Goal: Task Accomplishment & Management: Use online tool/utility

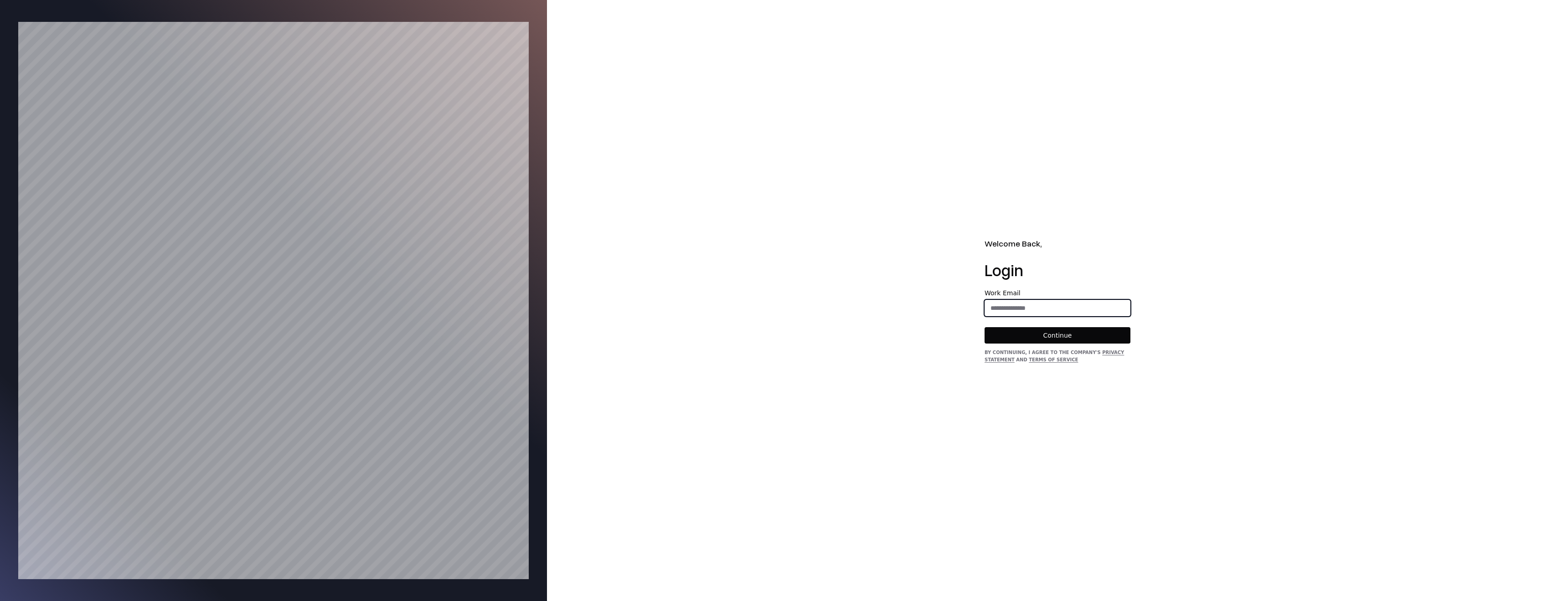
click at [1039, 305] on input "email" at bounding box center [1057, 308] width 145 height 16
type input "**********"
click at [1089, 334] on button "Continue" at bounding box center [1057, 335] width 146 height 16
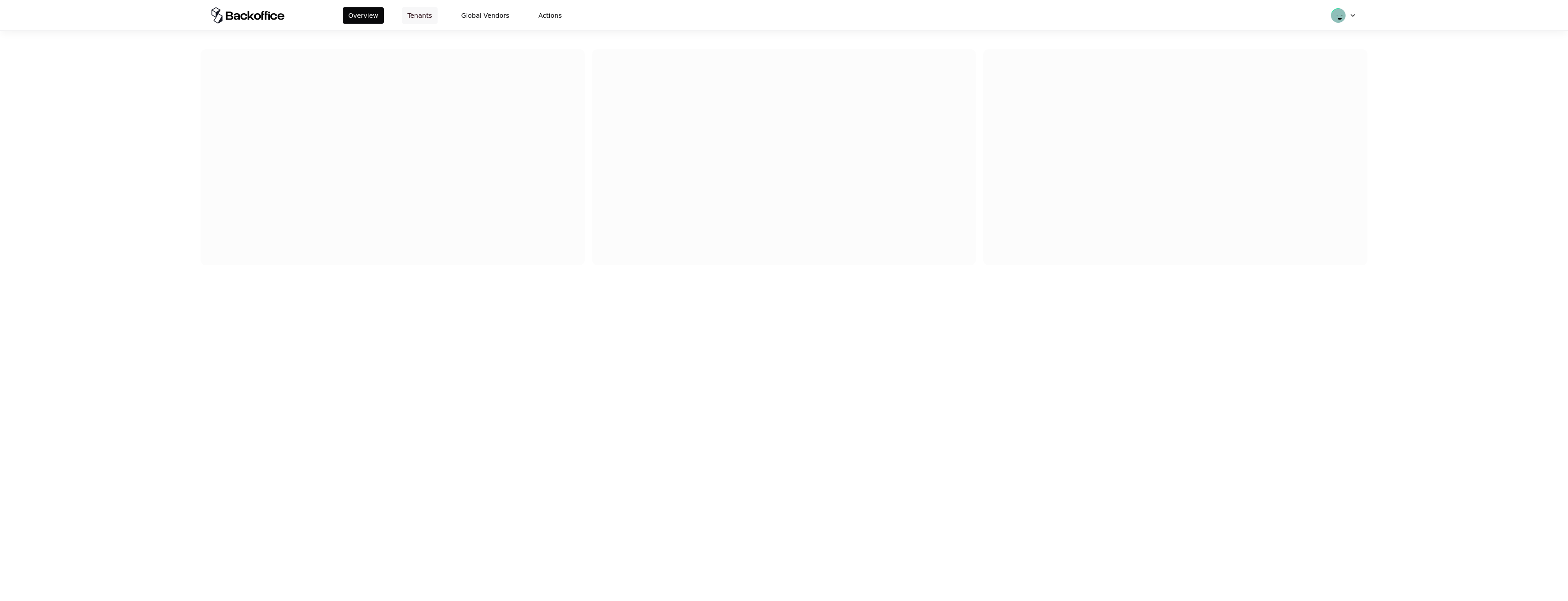
click at [421, 11] on button "Tenants" at bounding box center [420, 15] width 35 height 16
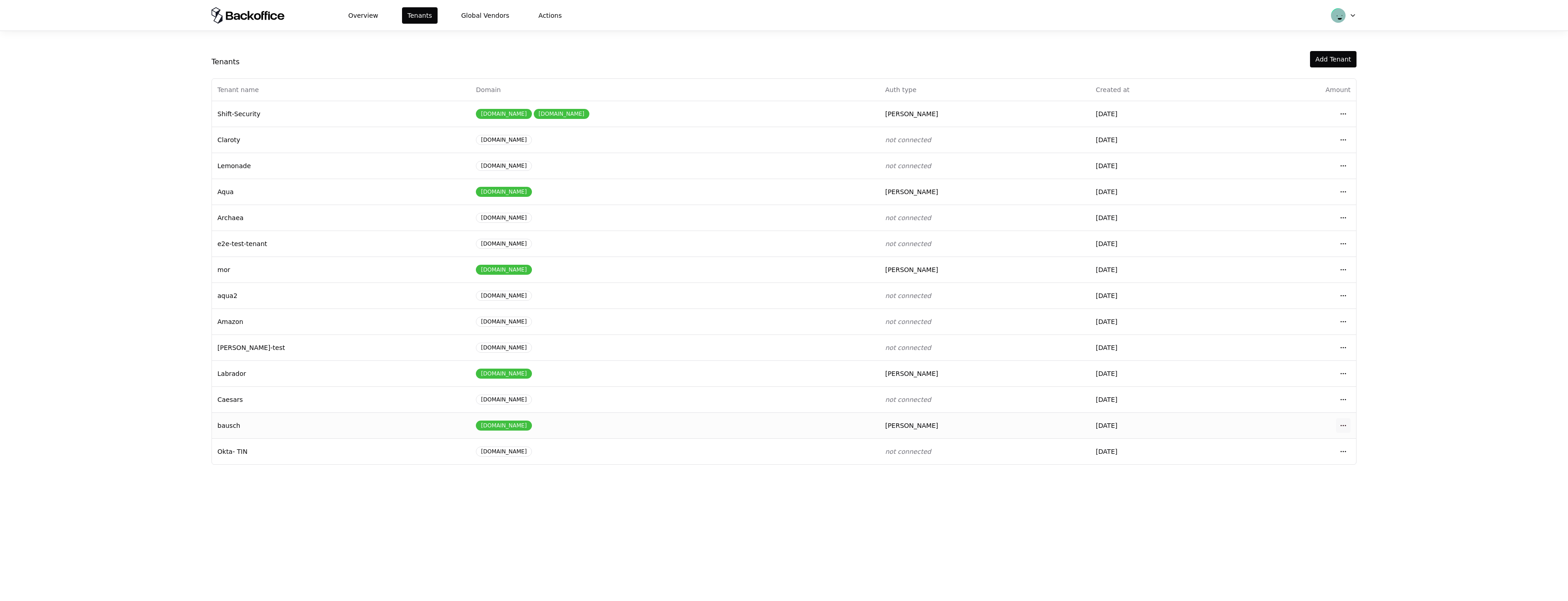
click at [1341, 425] on html "Overview Tenants Global Vendors Actions Tenants Add Tenant Tenant name Domain A…" at bounding box center [784, 300] width 1568 height 601
click at [1282, 499] on div "Login to tenant" at bounding box center [1303, 501] width 104 height 18
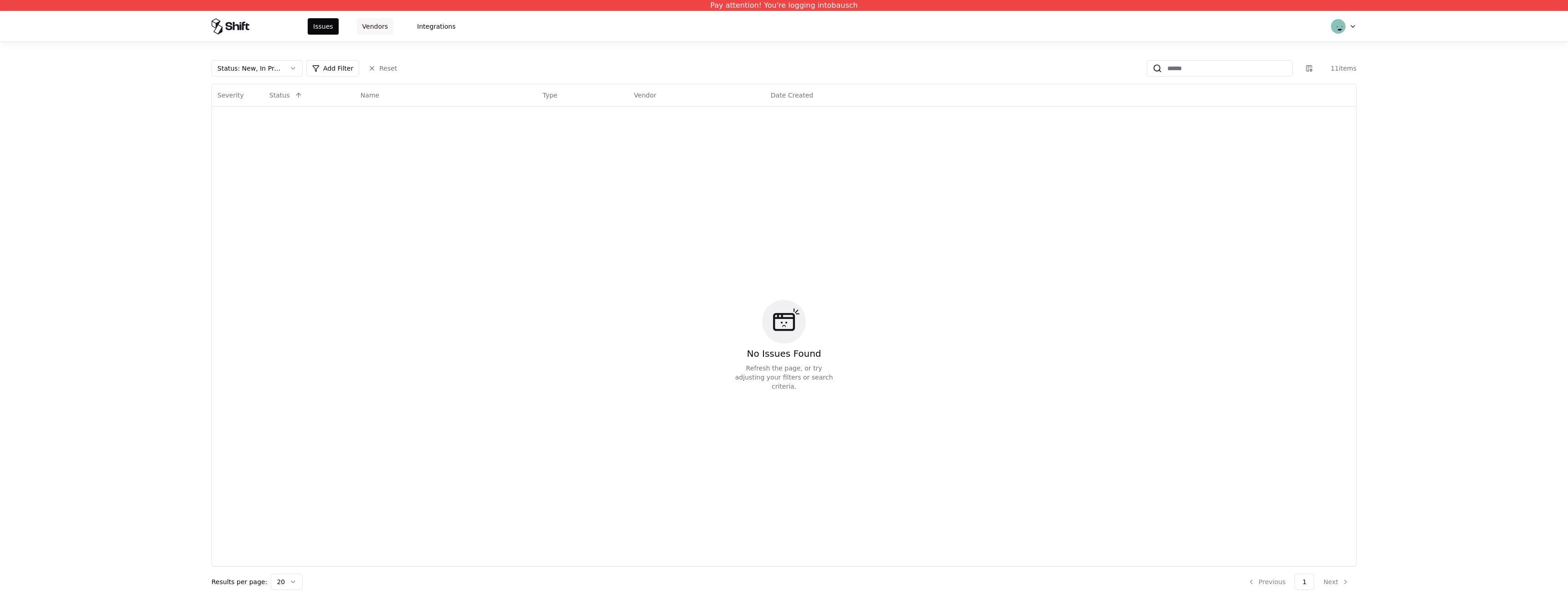
click at [372, 22] on button "Vendors" at bounding box center [375, 26] width 37 height 16
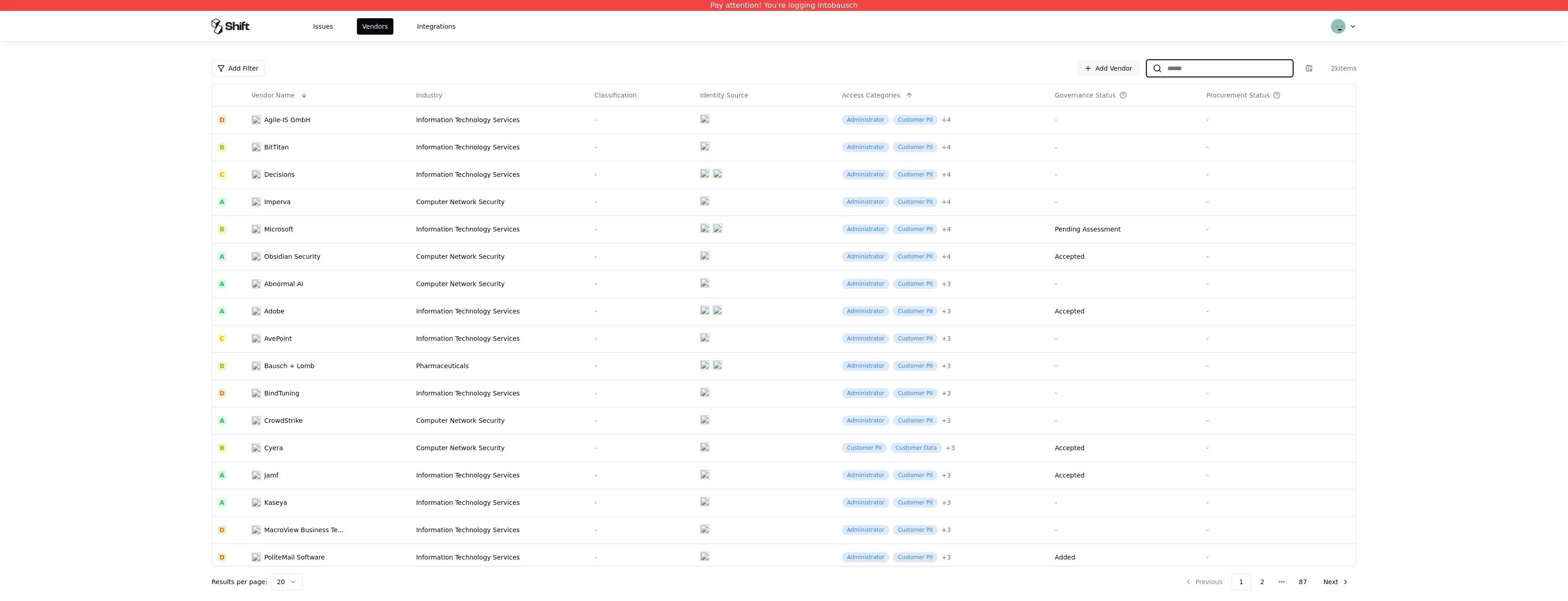
click at [1213, 60] on input at bounding box center [1227, 68] width 131 height 16
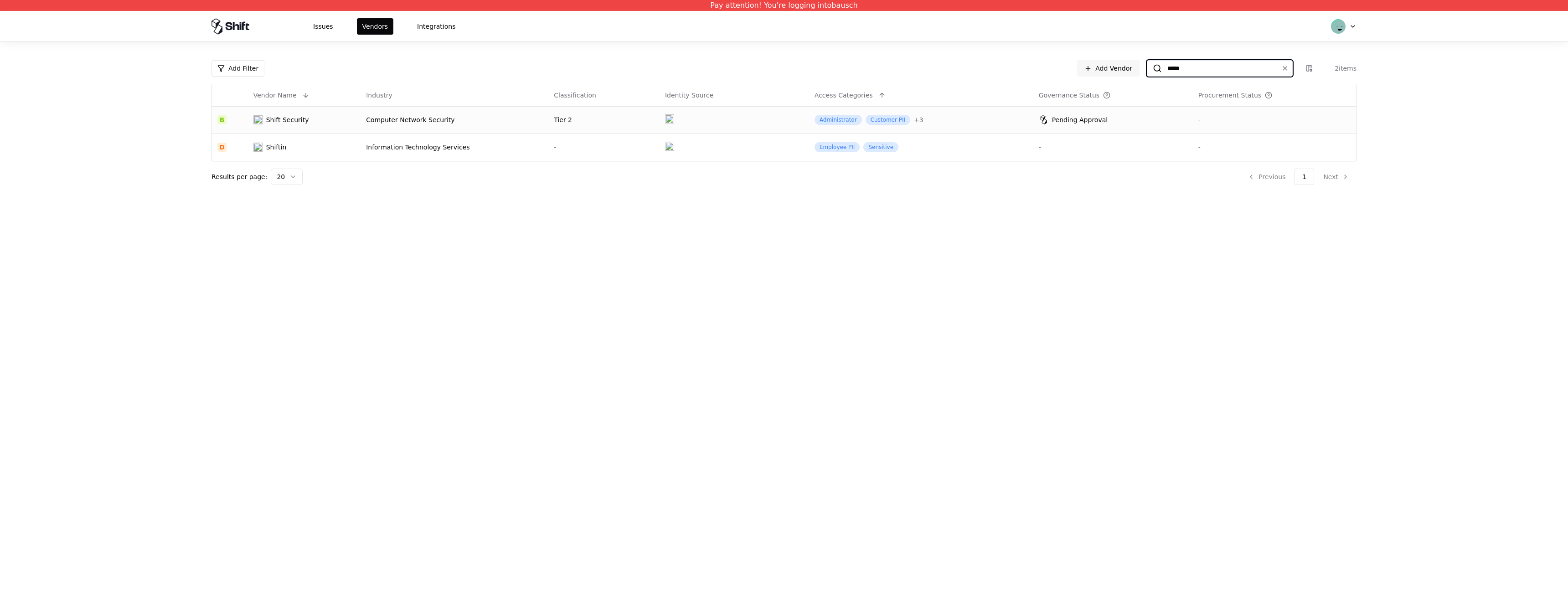
type input "*****"
click at [947, 127] on td "Administrator Customer PII + 3" at bounding box center [921, 120] width 225 height 28
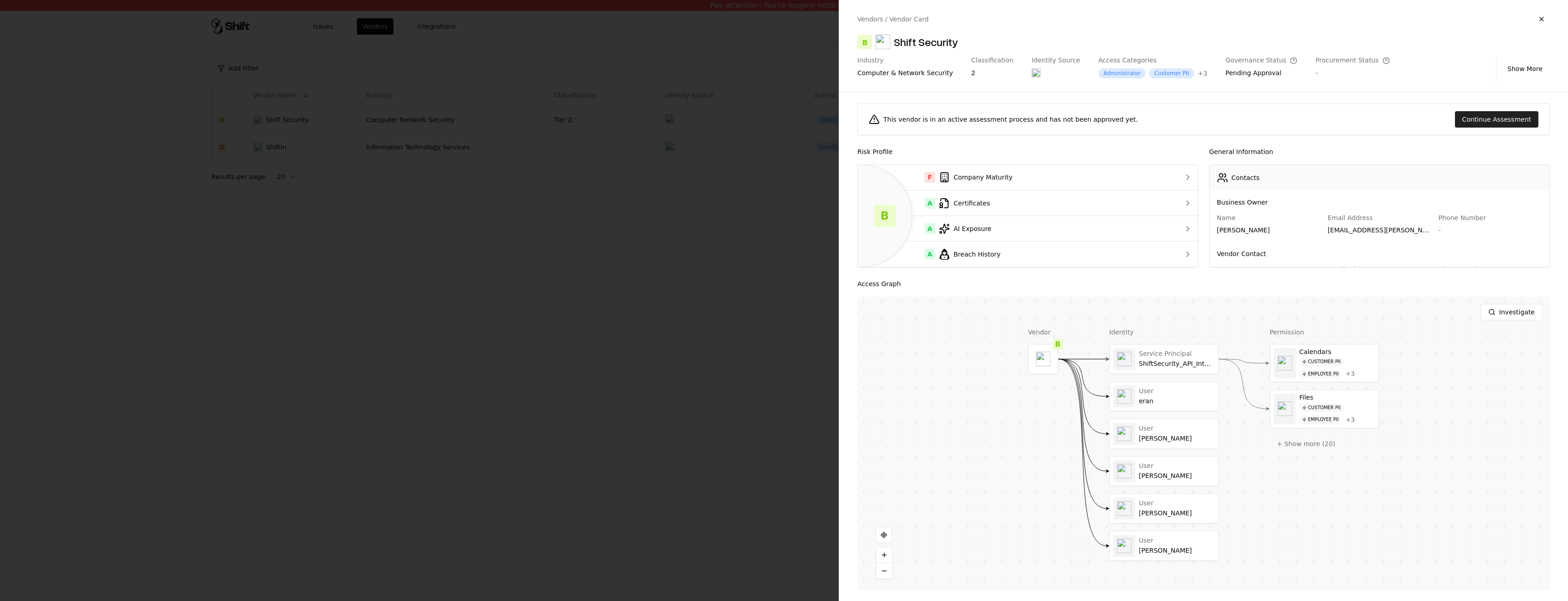
click at [1503, 115] on button "Continue Assessment" at bounding box center [1496, 119] width 83 height 16
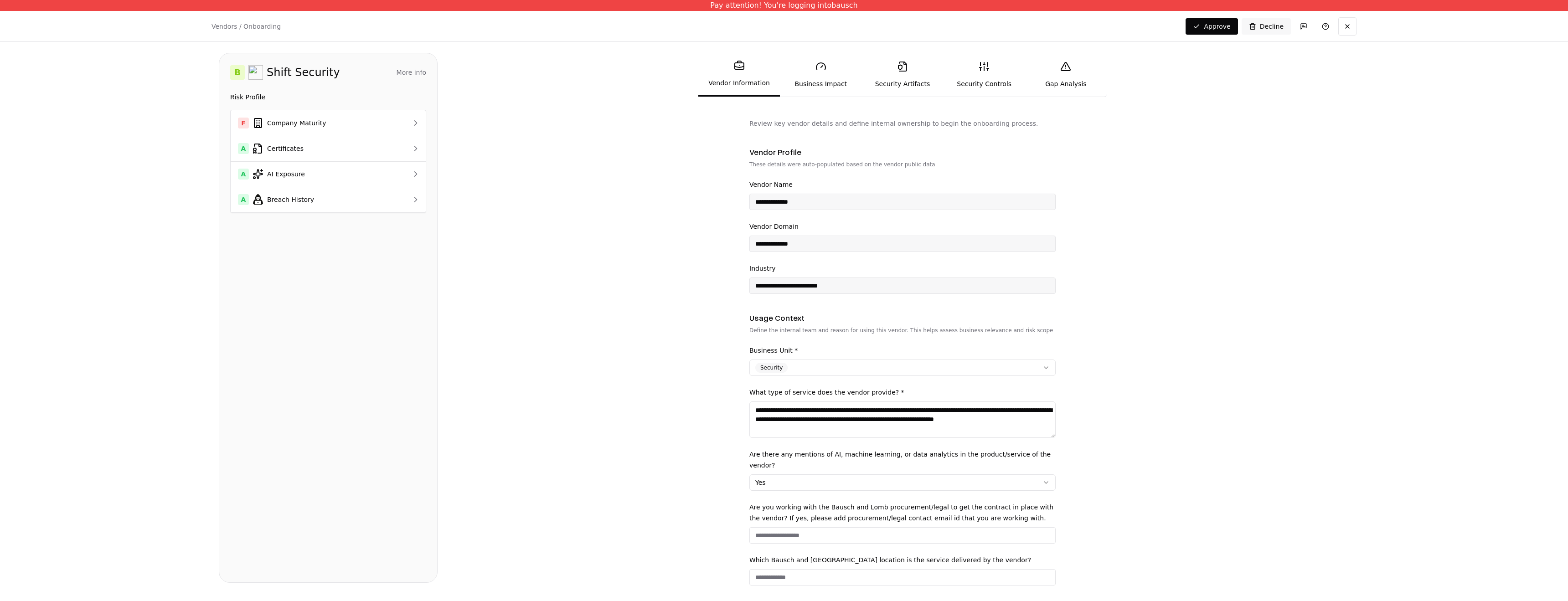
click at [899, 75] on link "Security Artifacts" at bounding box center [902, 75] width 81 height 42
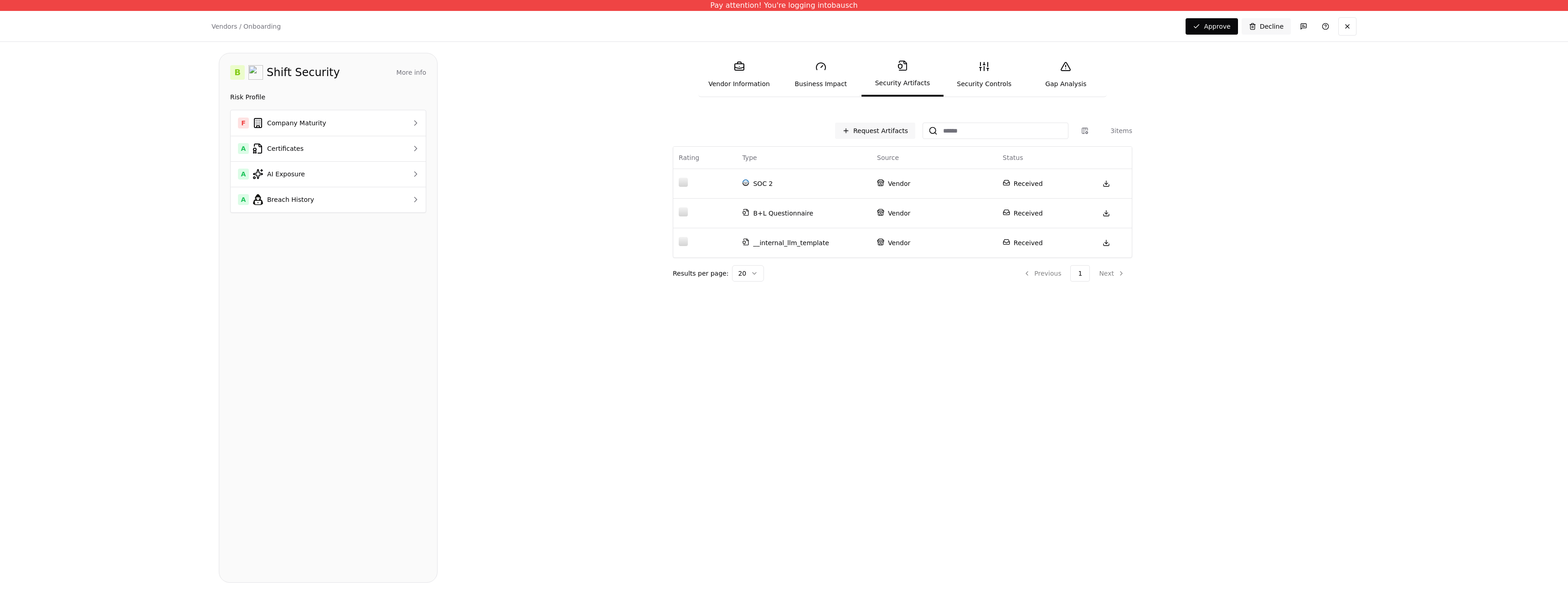
click at [1001, 79] on link "Security Controls" at bounding box center [984, 75] width 81 height 42
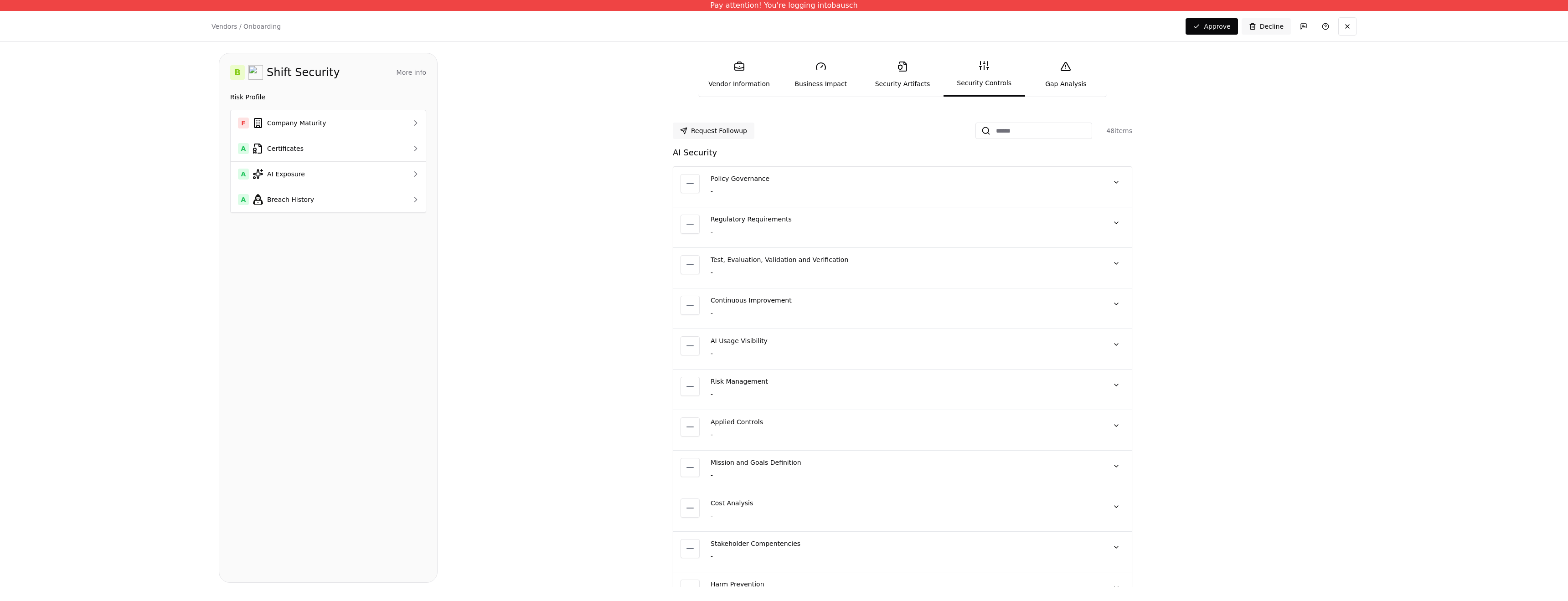
click at [905, 77] on link "Security Artifacts" at bounding box center [902, 75] width 81 height 42
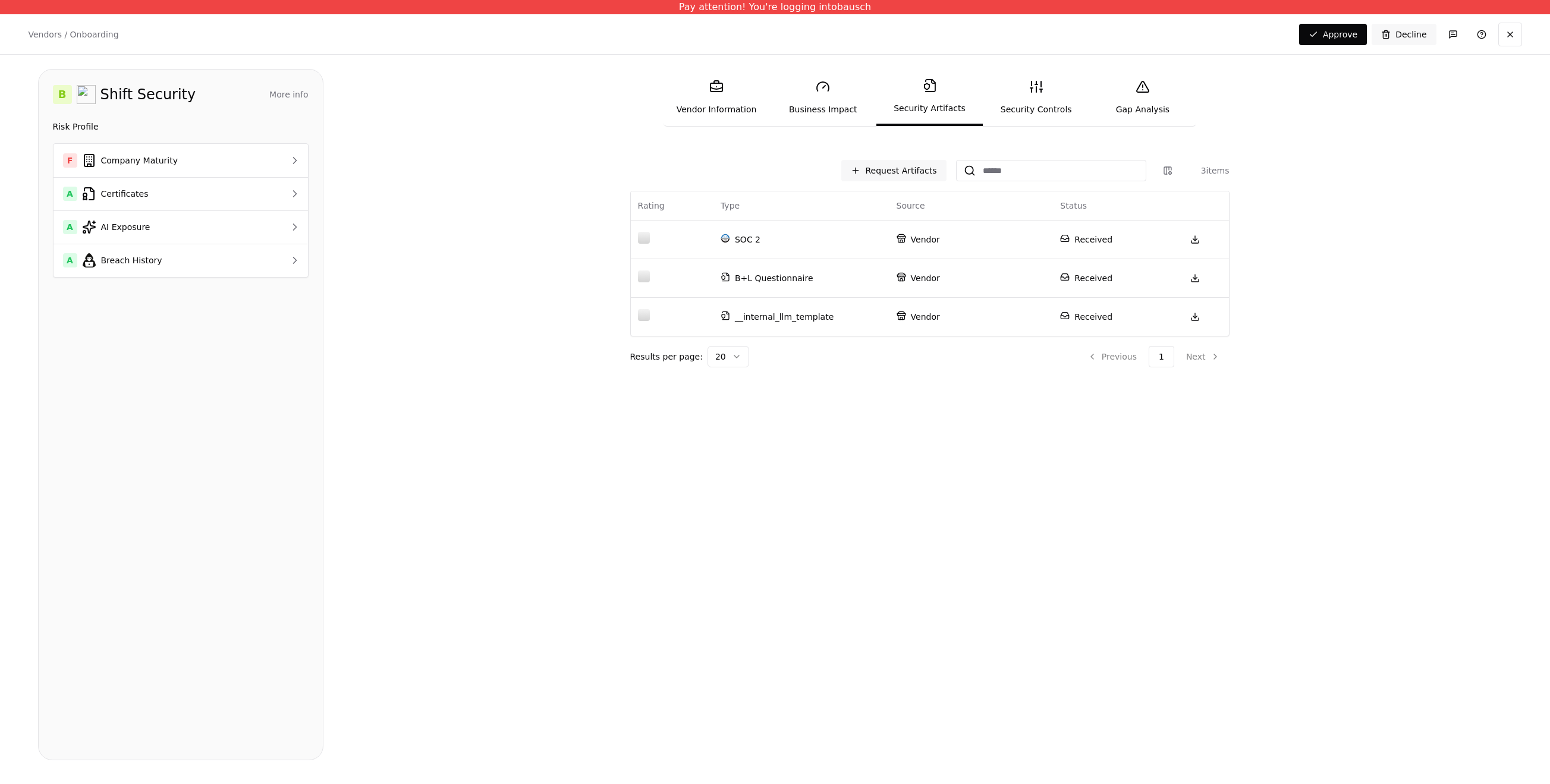
click at [1045, 98] on link "Security Controls" at bounding box center [1035, 98] width 106 height 55
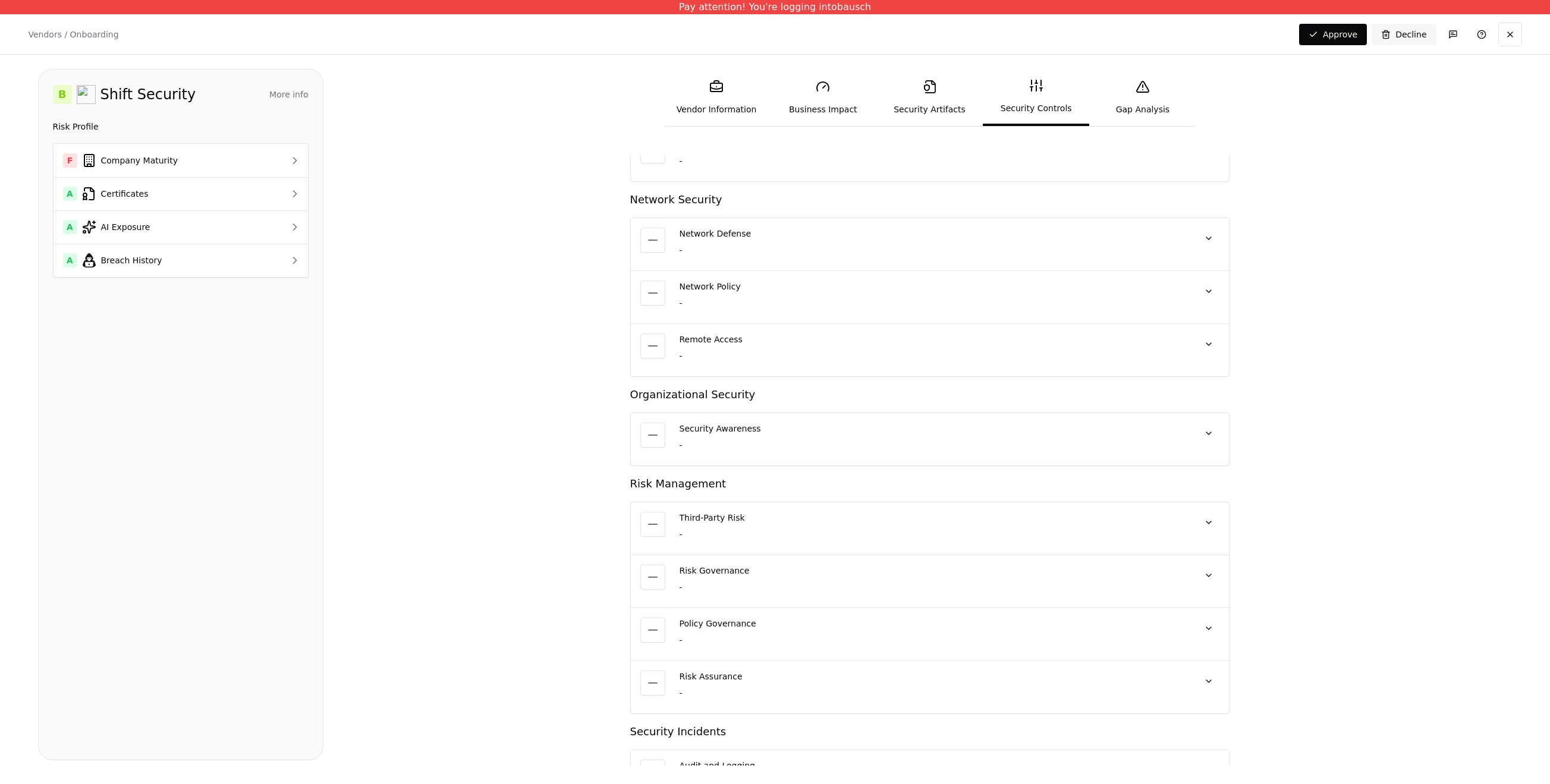
scroll to position [2026, 0]
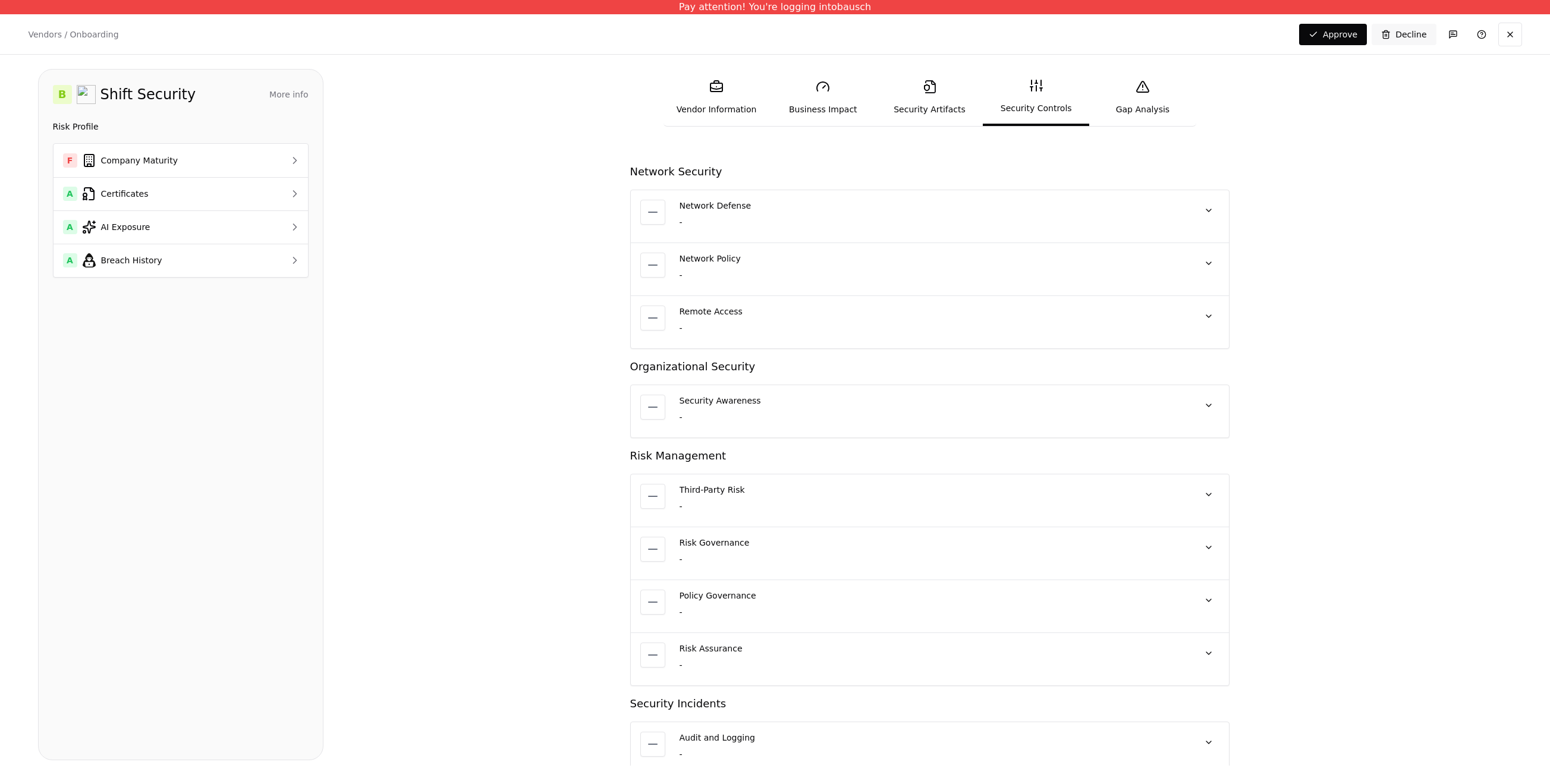
click at [933, 92] on icon at bounding box center [929, 86] width 15 height 15
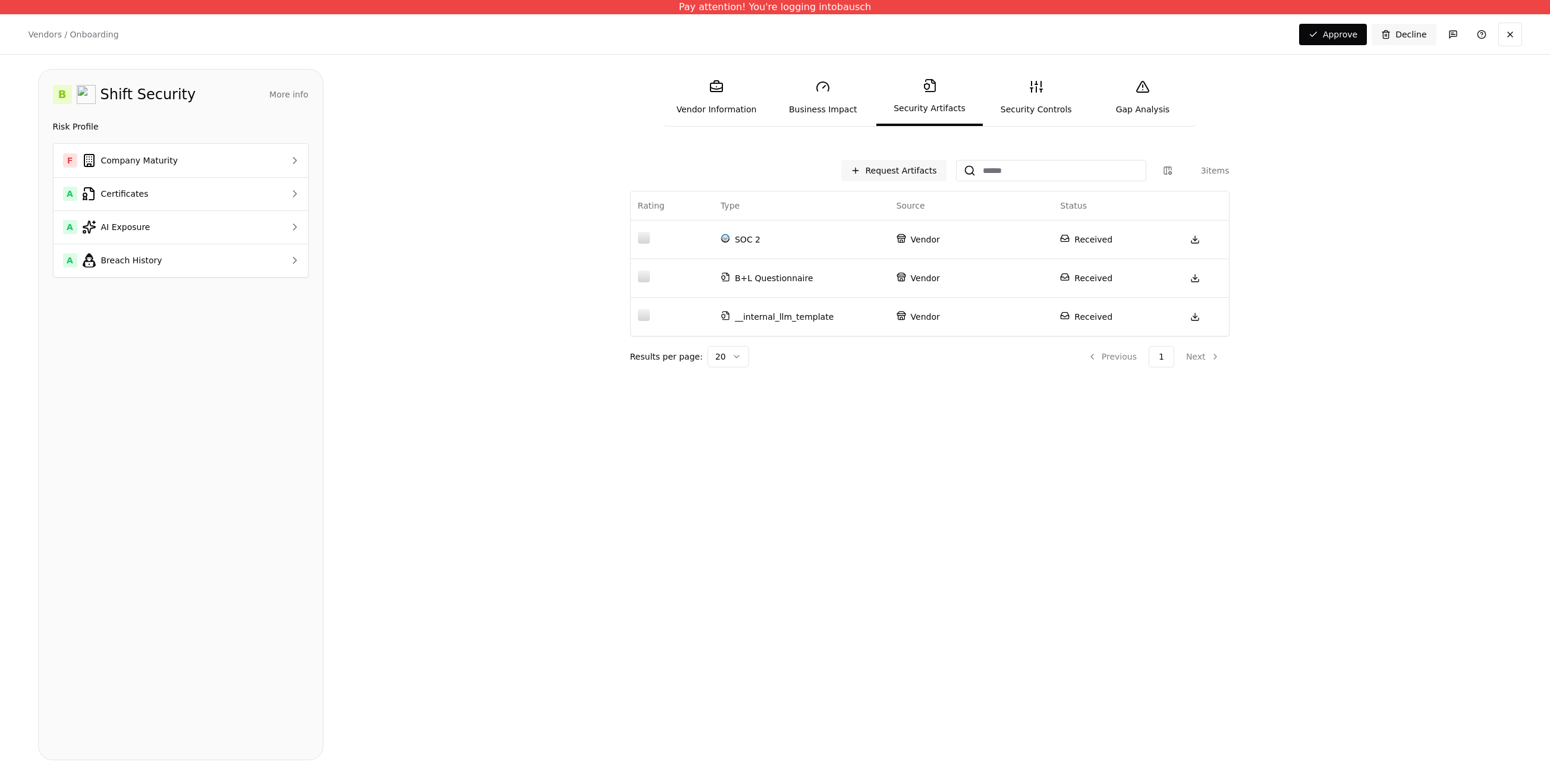
click at [1045, 101] on link "Security Controls" at bounding box center [1035, 98] width 106 height 55
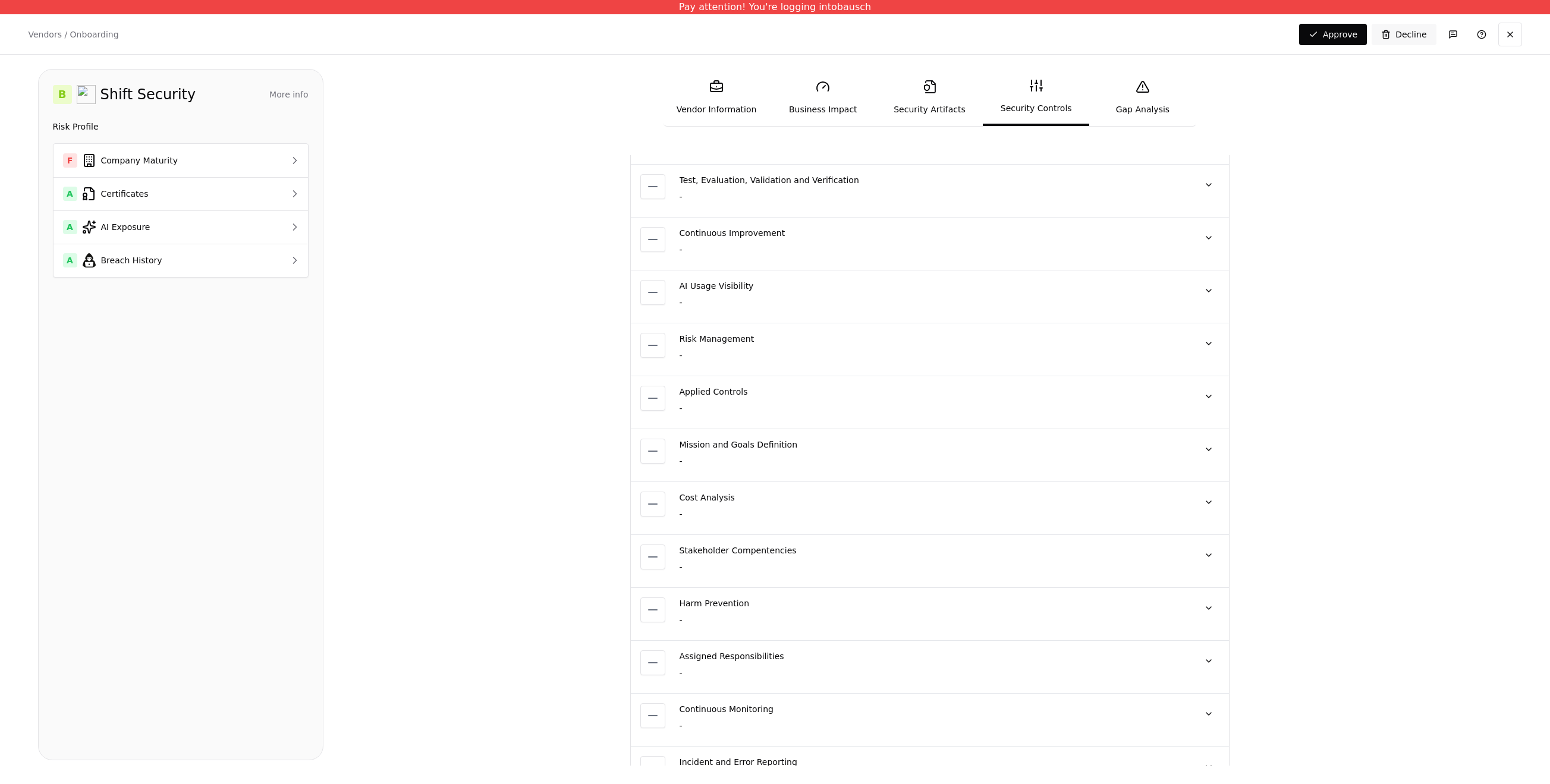
scroll to position [157, 0]
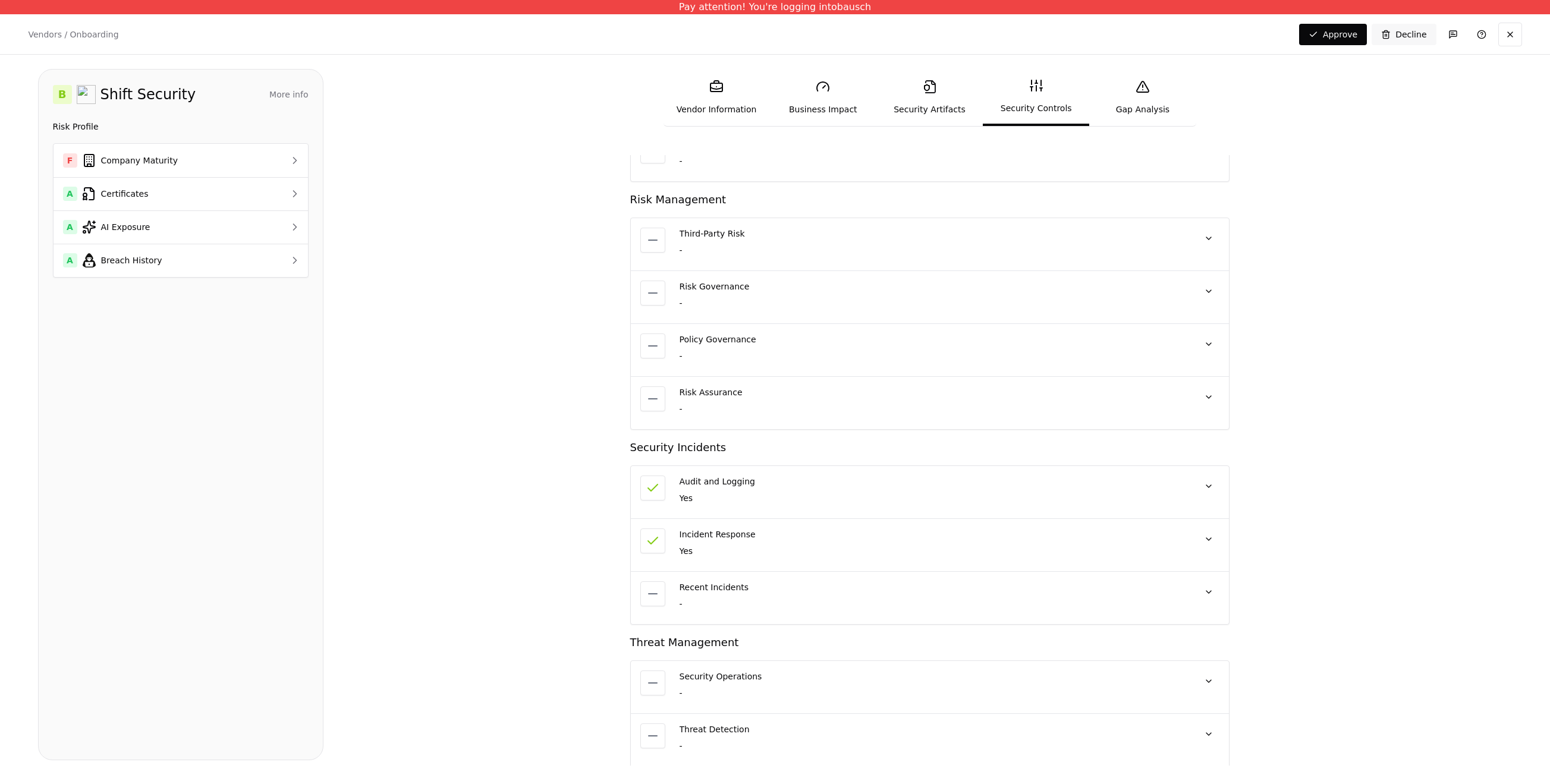
scroll to position [2425, 0]
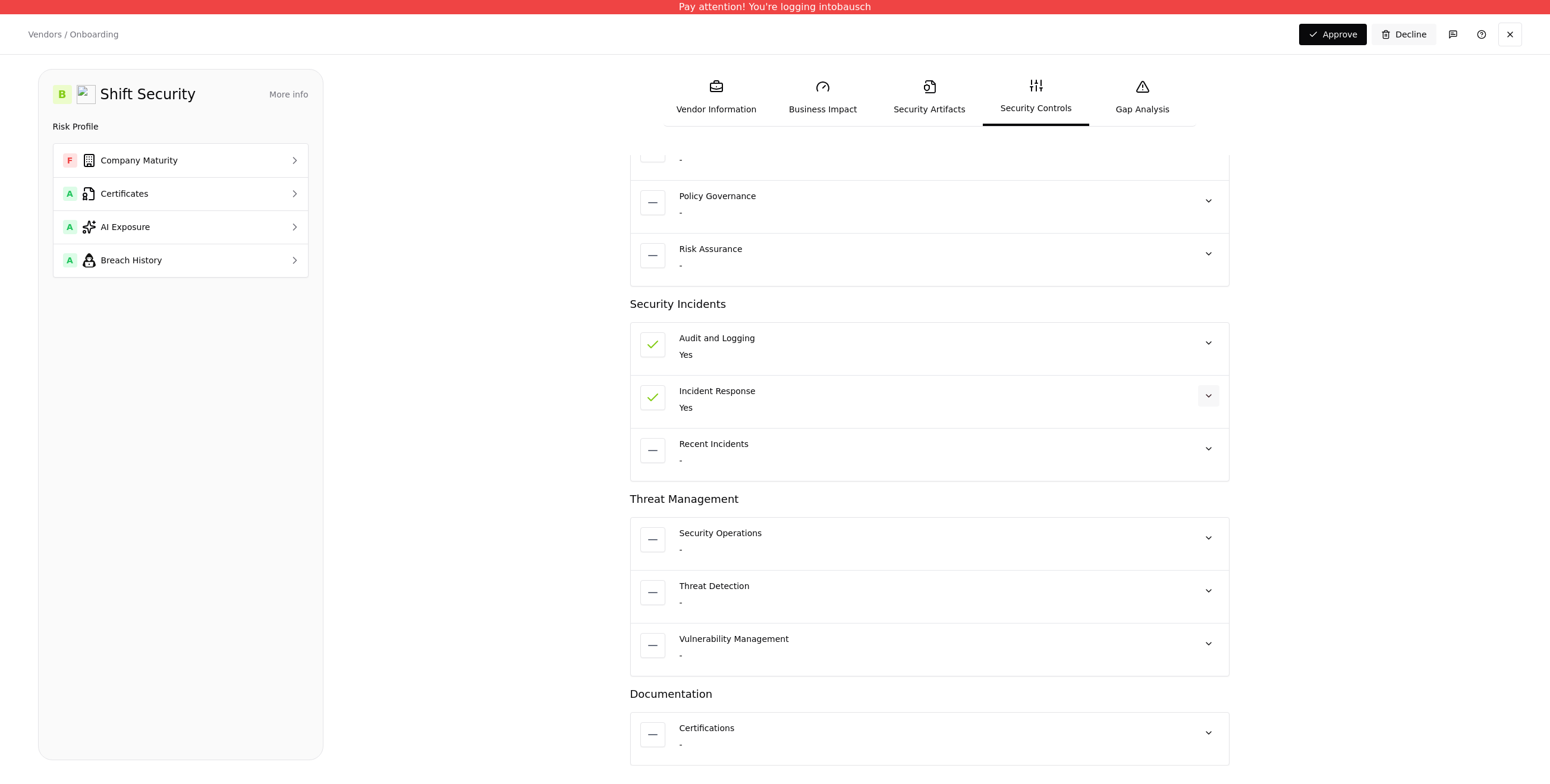
click at [1212, 395] on button at bounding box center [1208, 395] width 21 height 21
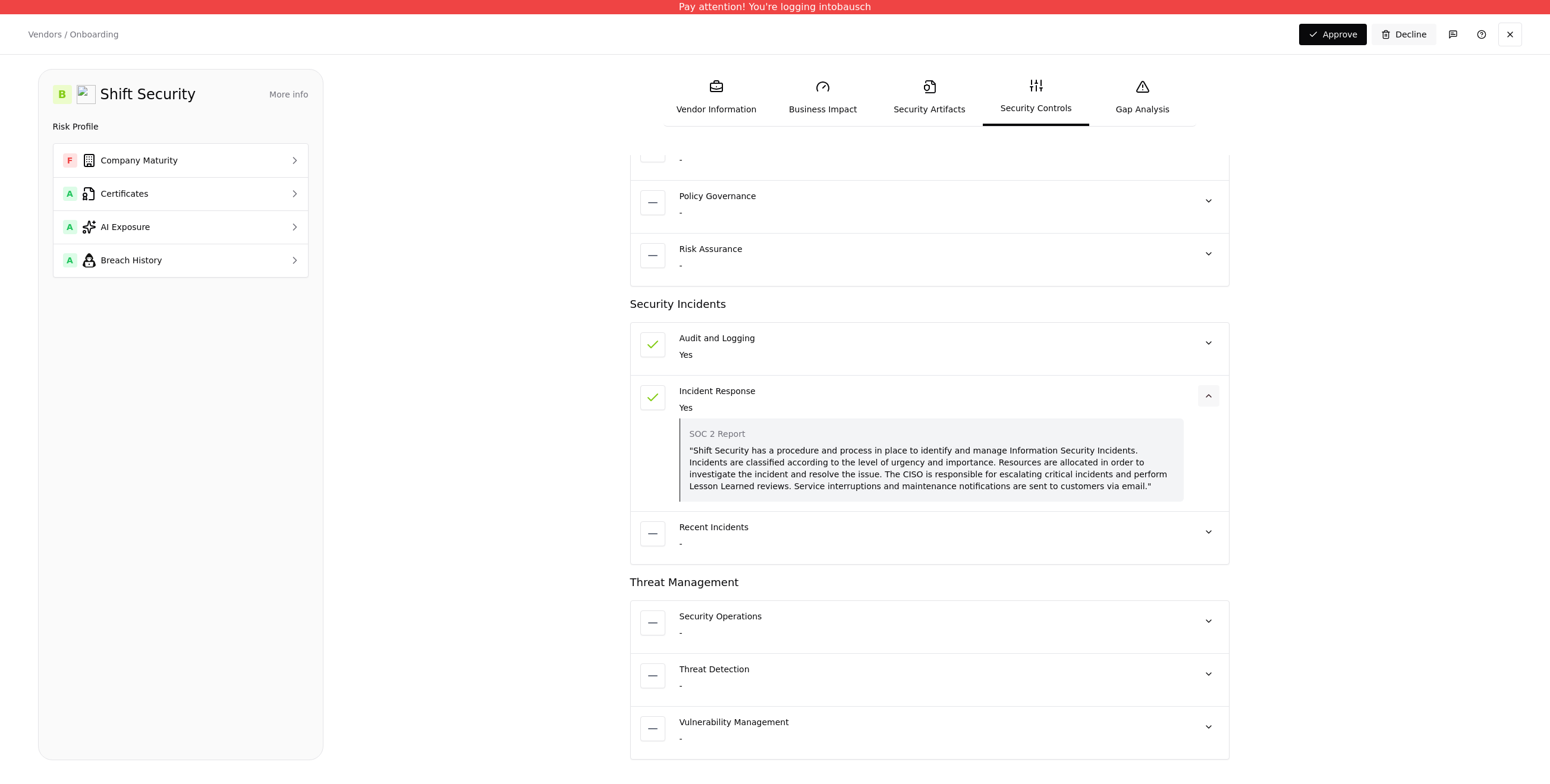
click at [1212, 395] on button at bounding box center [1208, 395] width 21 height 21
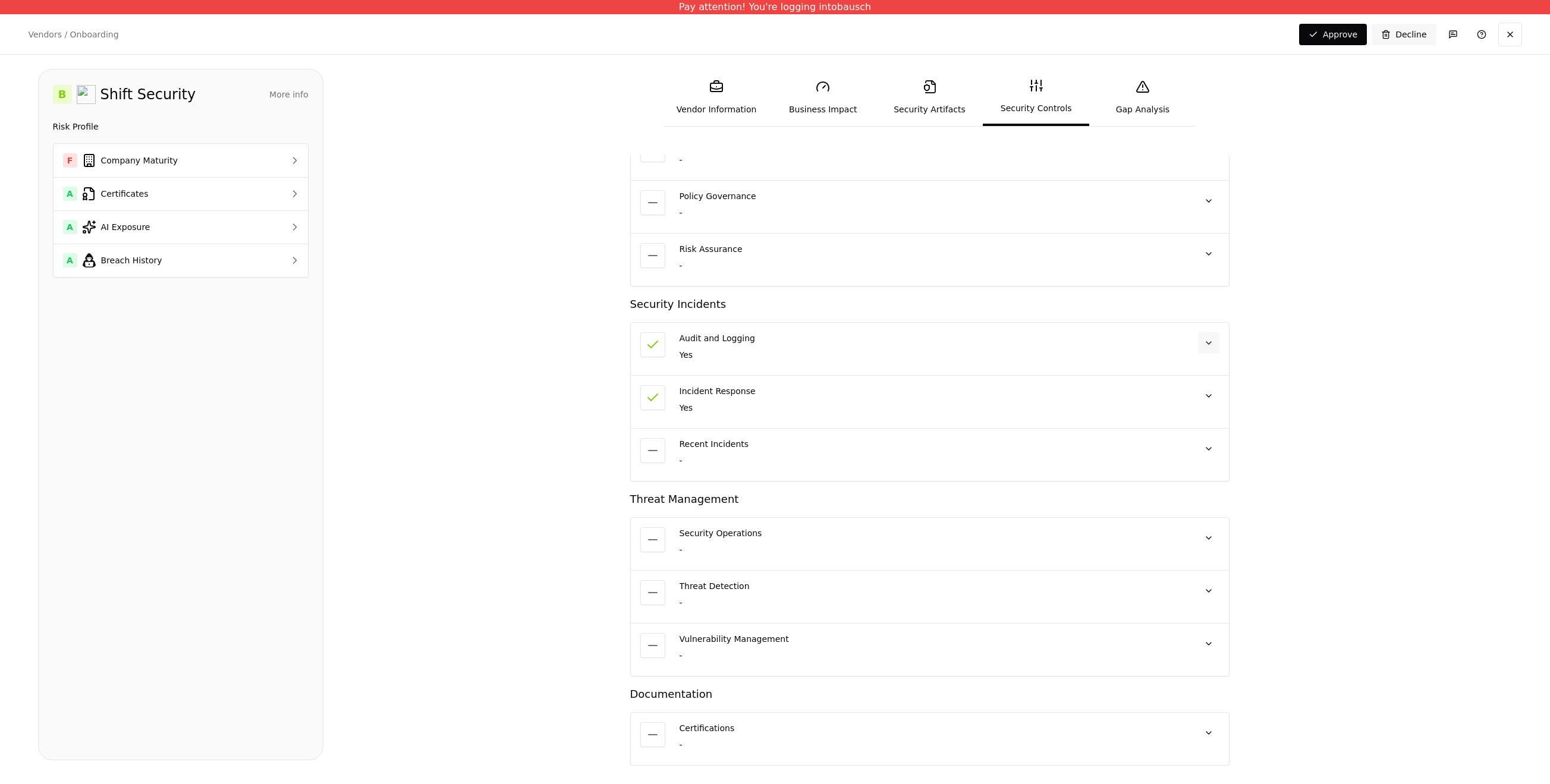
click at [1207, 345] on button at bounding box center [1208, 342] width 21 height 21
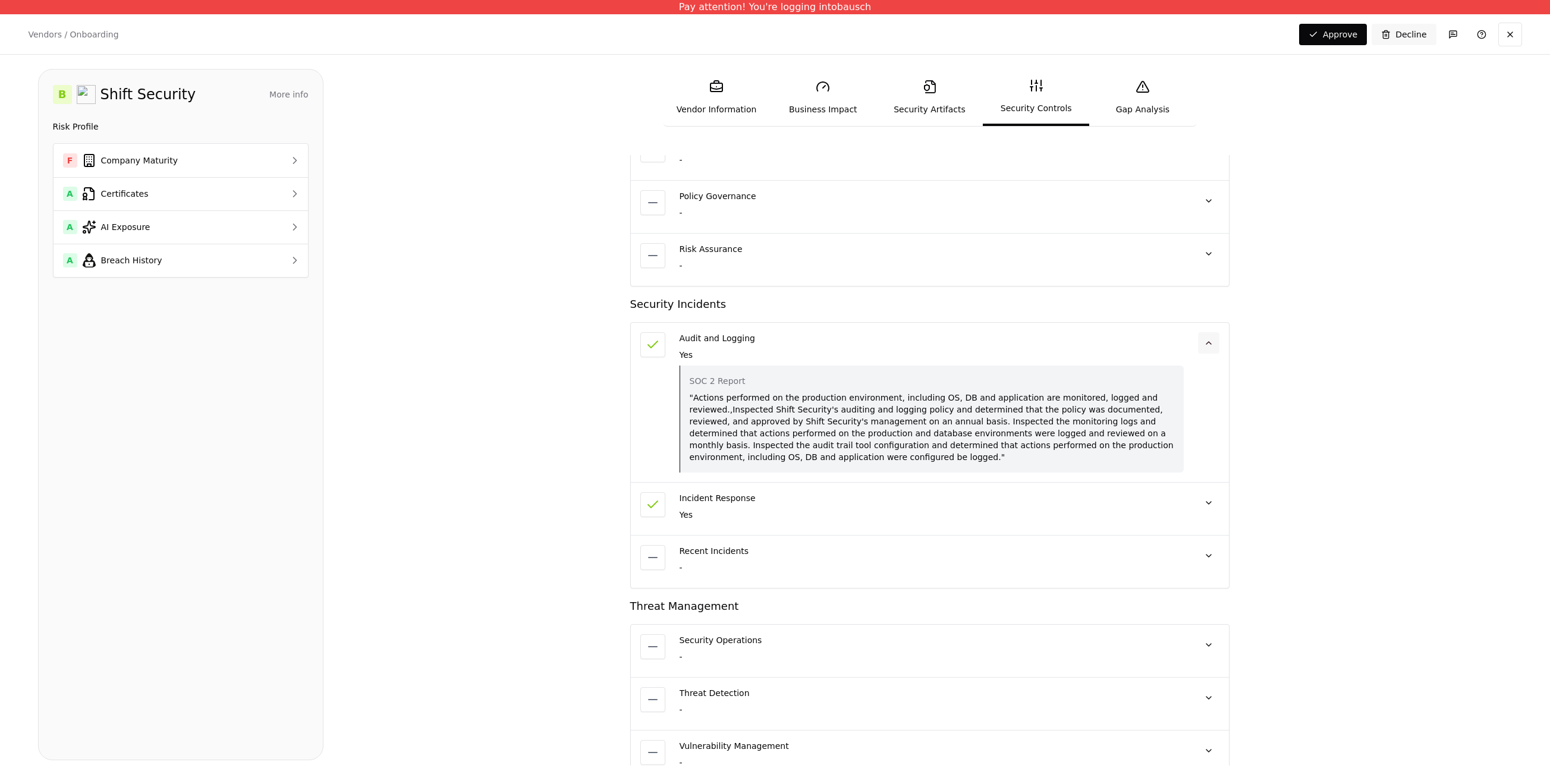
click at [1207, 345] on button at bounding box center [1208, 342] width 21 height 21
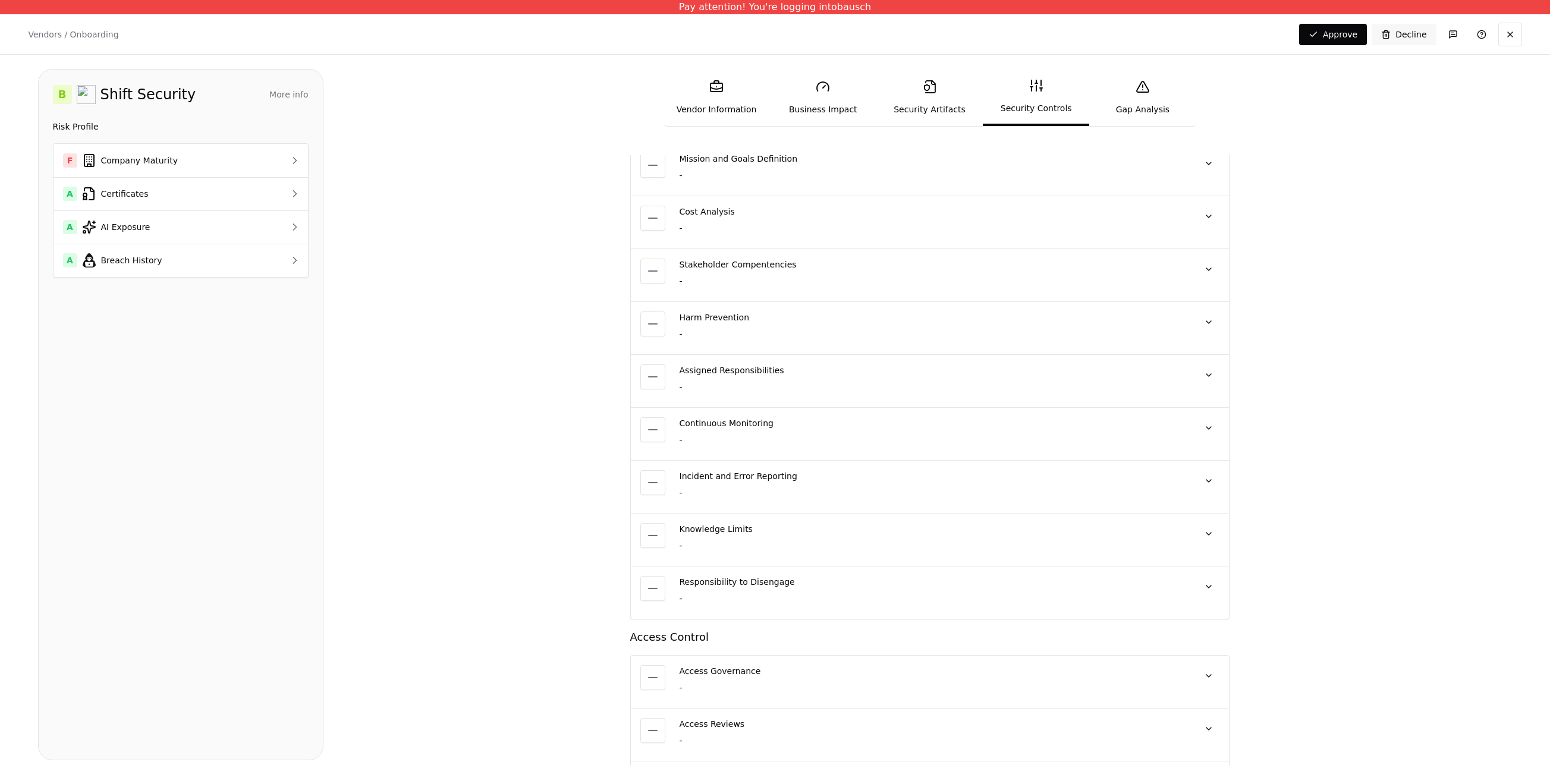
scroll to position [0, 0]
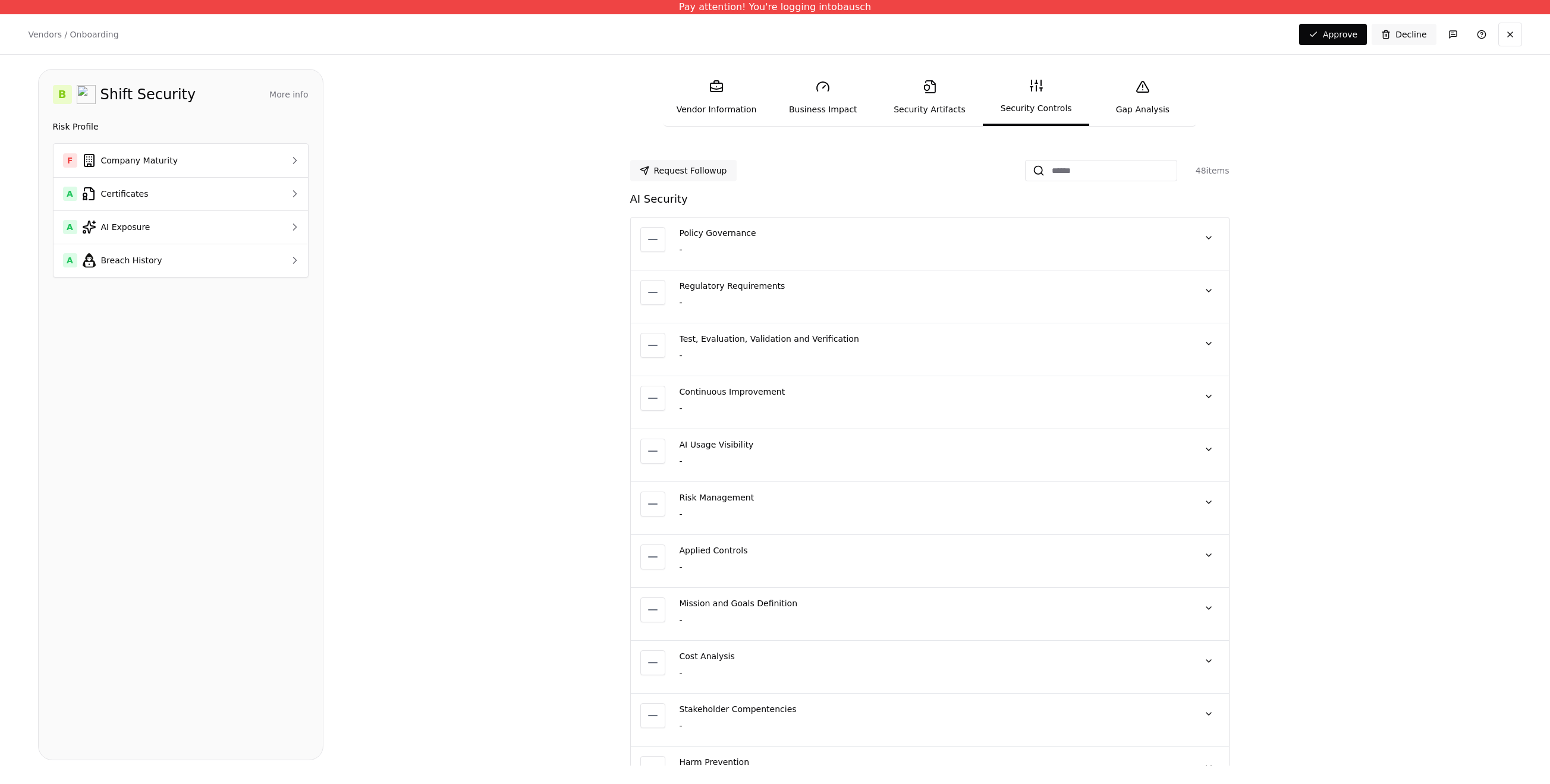
click at [933, 95] on link "Security Artifacts" at bounding box center [929, 98] width 106 height 55
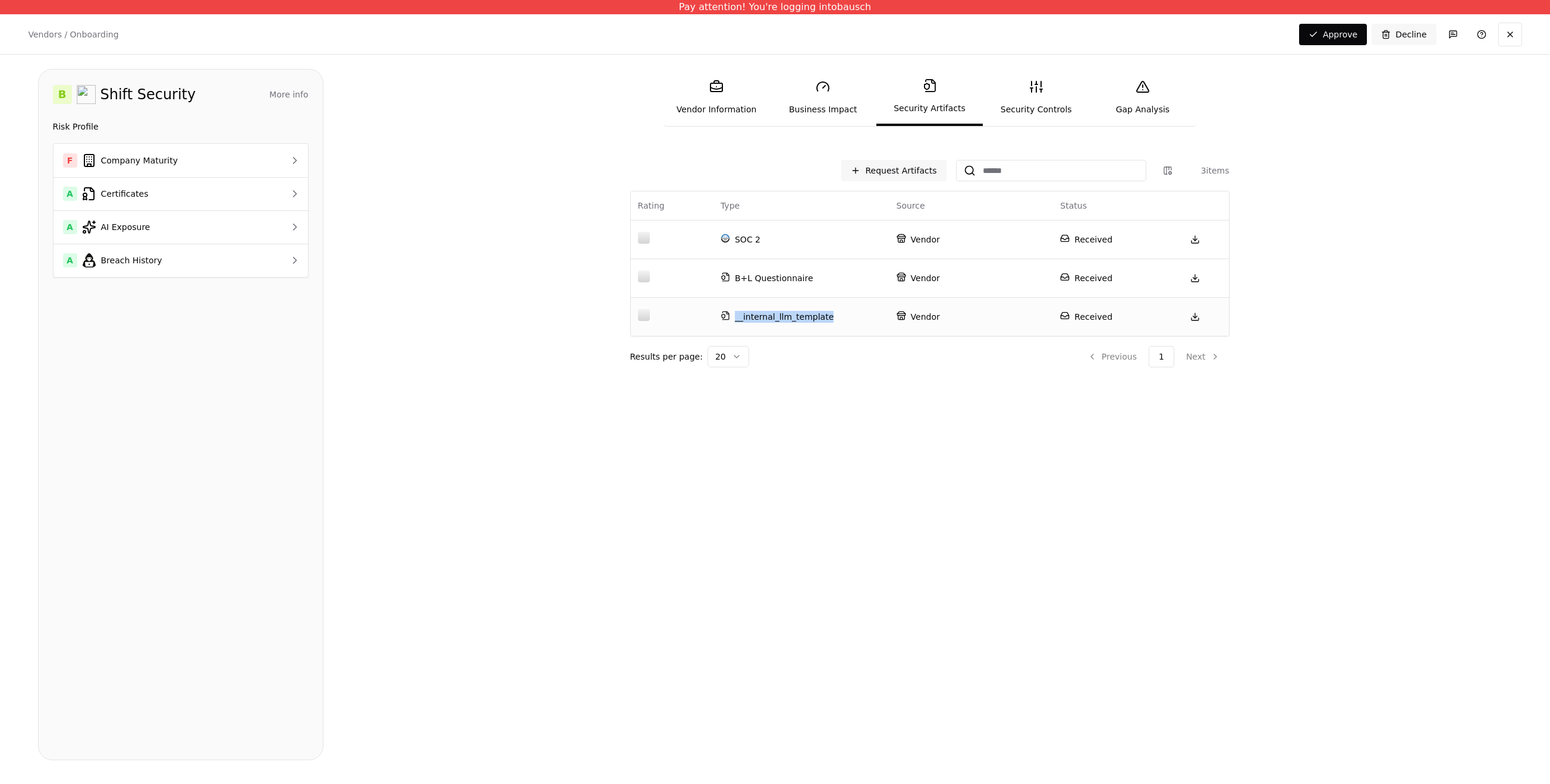
drag, startPoint x: 833, startPoint y: 317, endPoint x: 827, endPoint y: 318, distance: 6.1
click at [827, 318] on p "__internal_llm_template" at bounding box center [801, 317] width 162 height 12
copy p "__internal_llm_template"
